Goal: Book appointment/travel/reservation

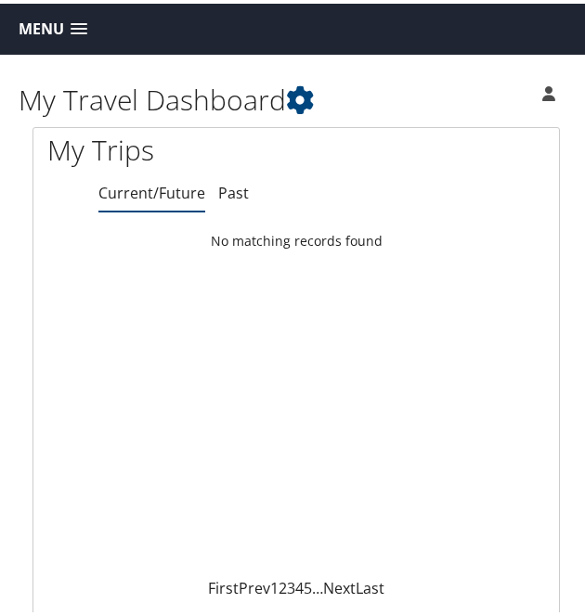
click at [89, 17] on link "Menu" at bounding box center [52, 25] width 87 height 31
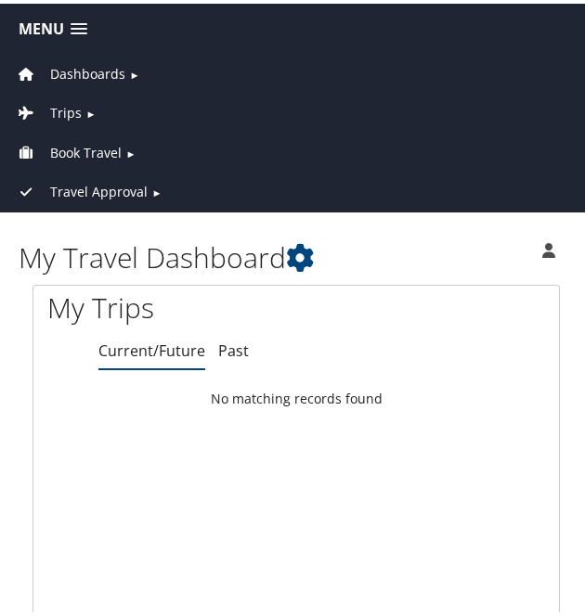
click at [98, 145] on span "Book Travel" at bounding box center [85, 149] width 71 height 20
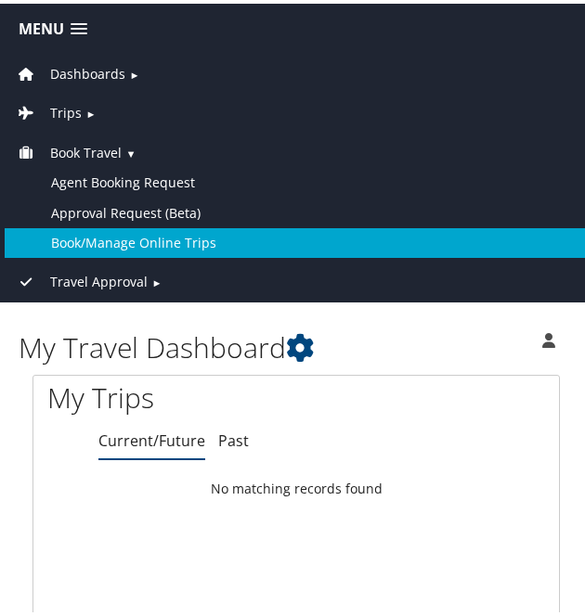
click at [96, 237] on link "Book/Manage Online Trips" at bounding box center [296, 240] width 583 height 30
